Goal: Task Accomplishment & Management: Manage account settings

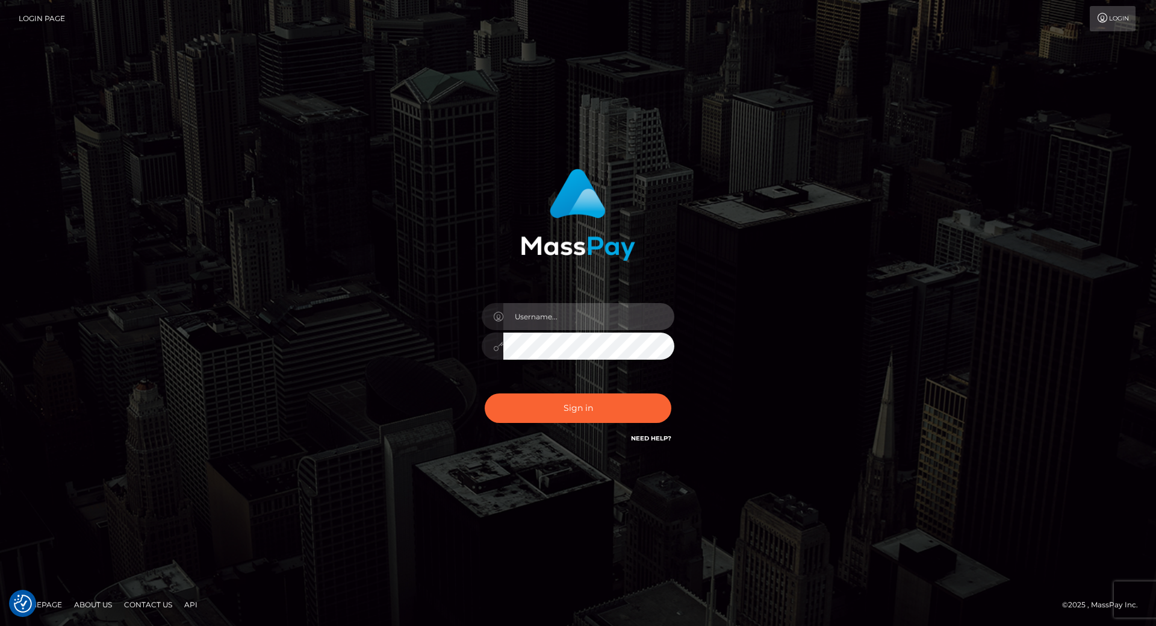
click at [529, 310] on input "text" at bounding box center [588, 316] width 171 height 27
type input "leslie.throne"
click at [543, 320] on input "text" at bounding box center [588, 316] width 171 height 27
type input "leslie.throne"
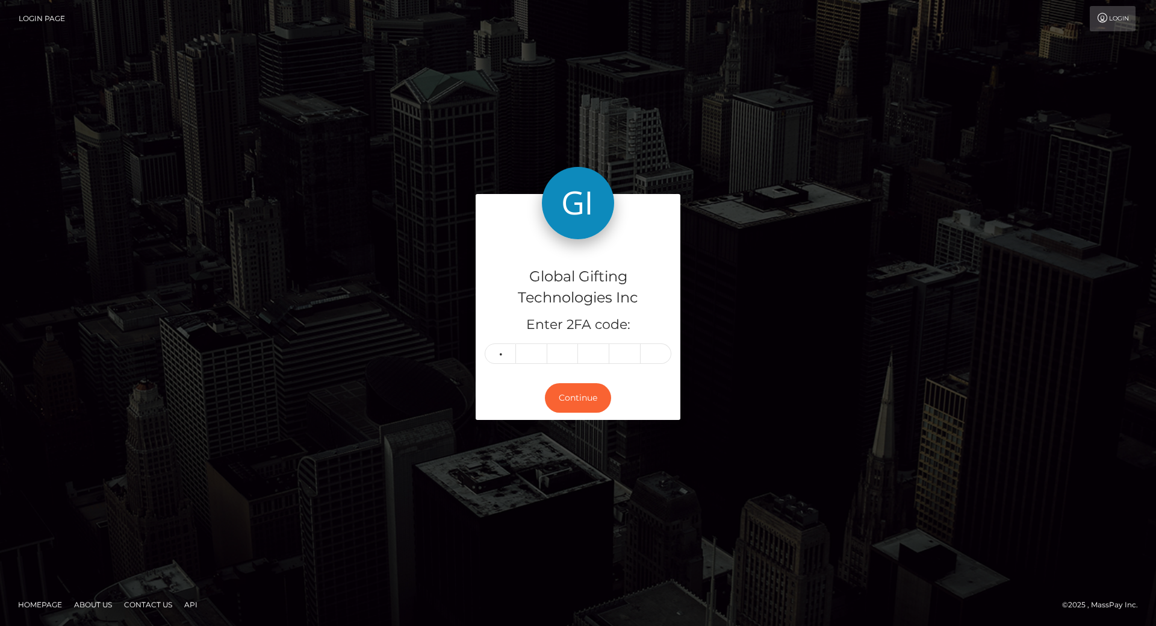
type input "4"
type input "1"
type input "8"
type input "9"
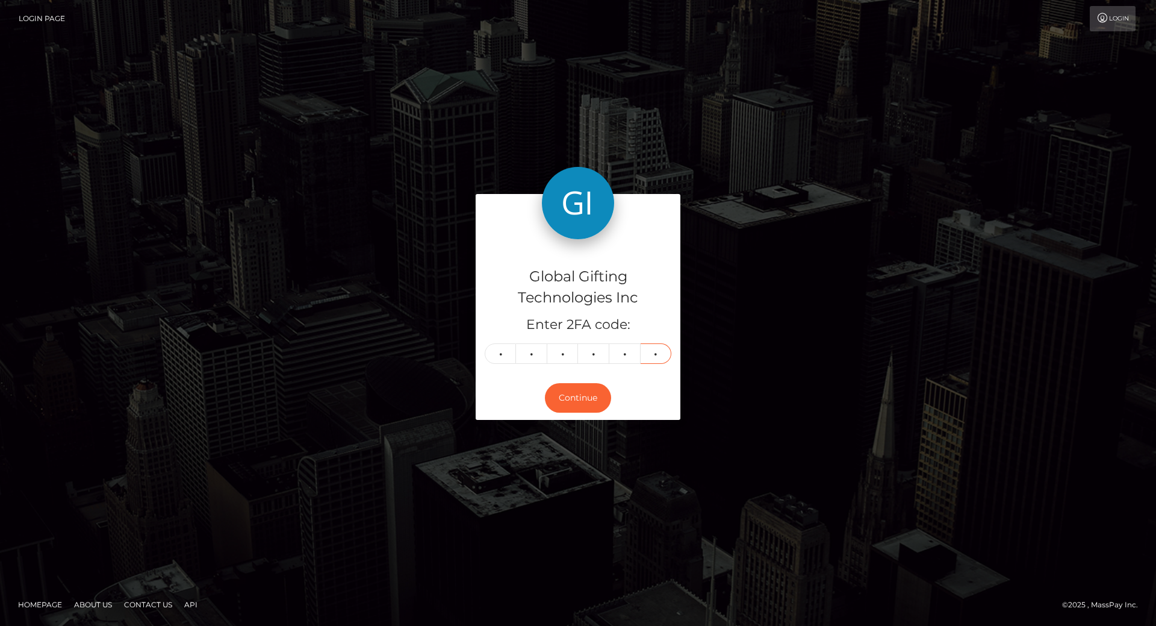
type input "6"
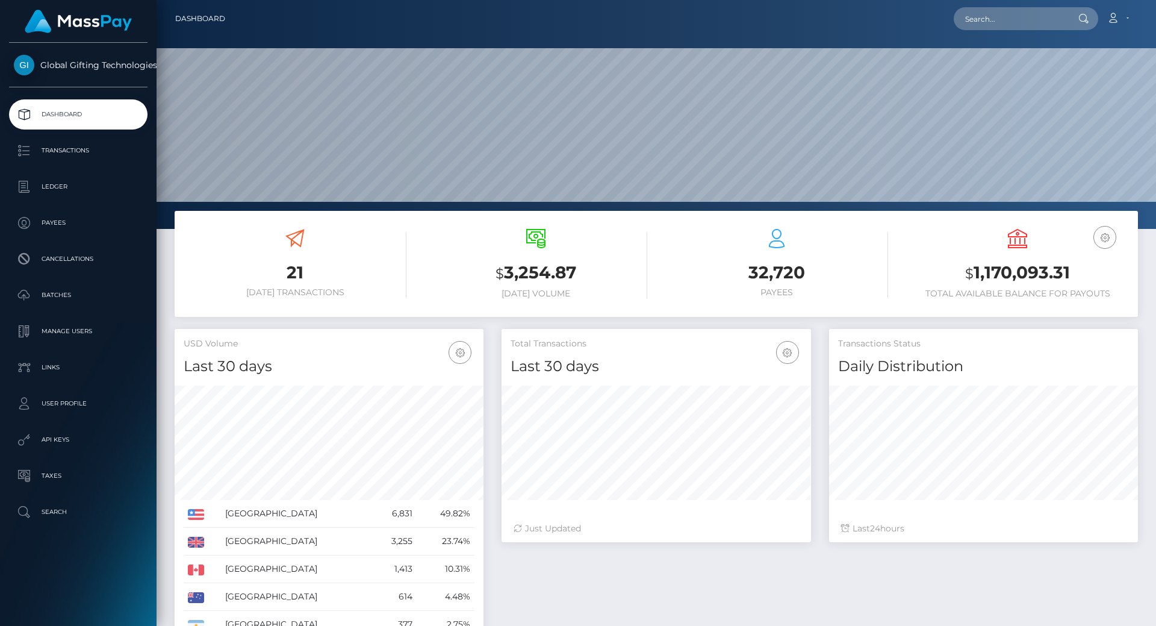
scroll to position [214, 309]
click at [1010, 280] on h3 "$ 1,170,093.31" at bounding box center [1017, 273] width 223 height 25
copy h3 "1,170,093.31"
